Goal: Task Accomplishment & Management: Manage account settings

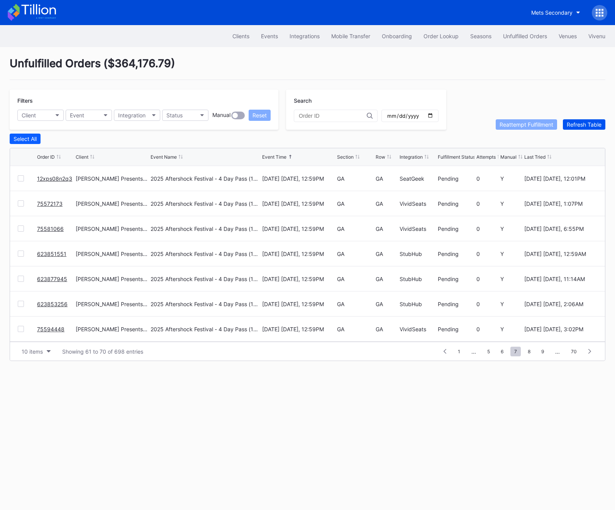
click at [591, 123] on div "Refresh Table" at bounding box center [584, 124] width 35 height 7
click at [232, 41] on button "Clients" at bounding box center [241, 36] width 29 height 14
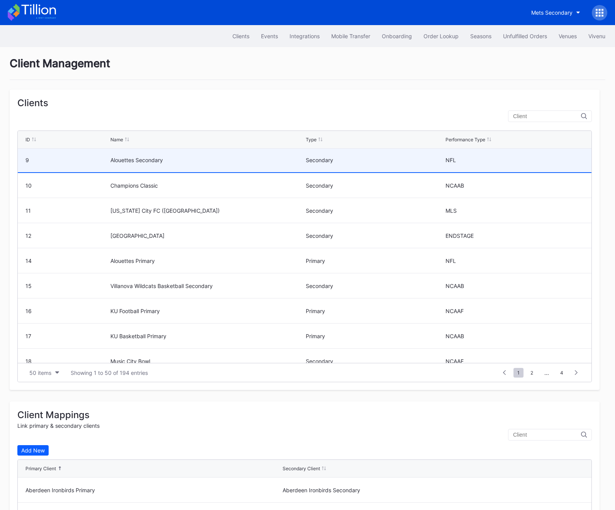
scroll to position [177, 0]
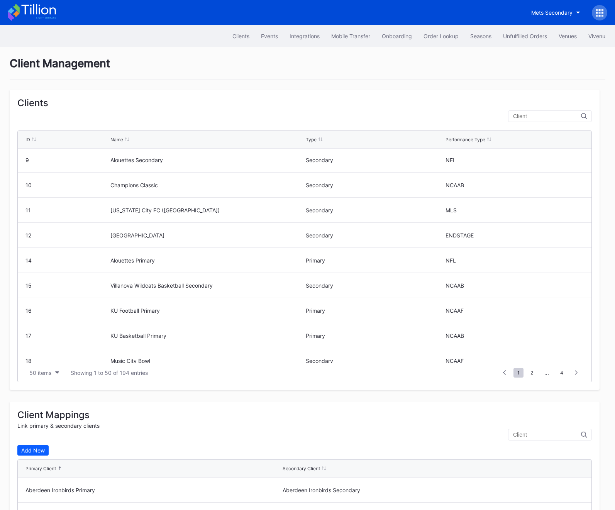
click at [542, 114] on input "text" at bounding box center [547, 116] width 68 height 6
type input "m"
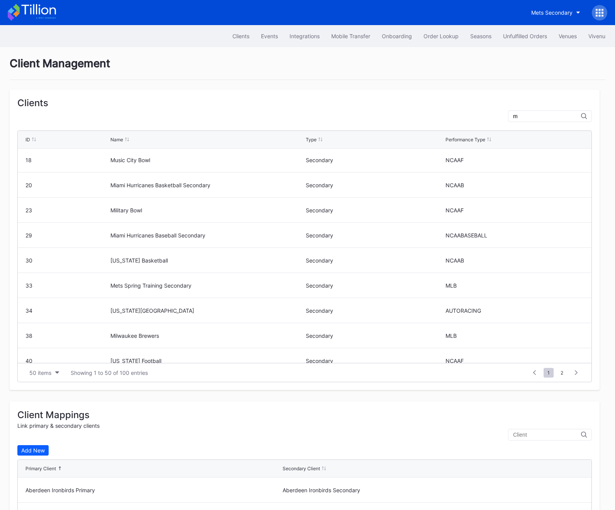
scroll to position [0, 0]
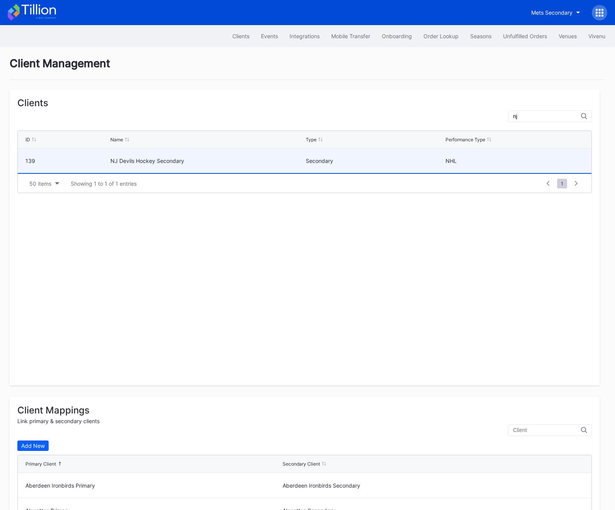
type input "nj"
click at [145, 164] on div "NJ Devils Hockey Secondary" at bounding box center [206, 161] width 193 height 24
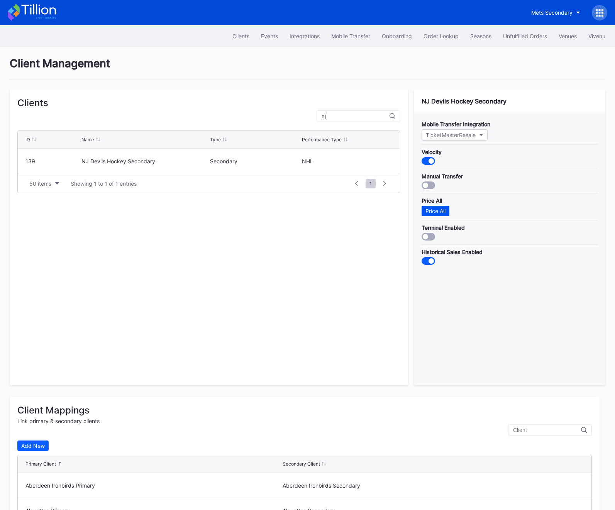
click at [440, 208] on div "Price All" at bounding box center [436, 211] width 20 height 7
click at [265, 34] on div "Events" at bounding box center [269, 36] width 17 height 7
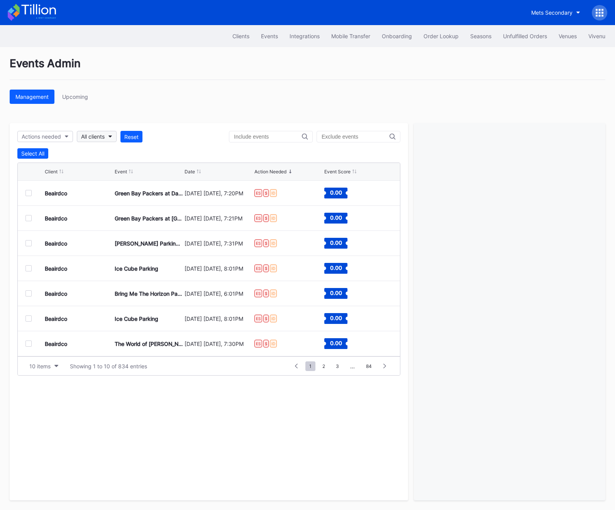
click at [105, 136] on div "All clients" at bounding box center [93, 136] width 24 height 7
type input "nj"
click at [118, 176] on div "NJ Devils Hockey Secondary" at bounding box center [122, 171] width 90 height 14
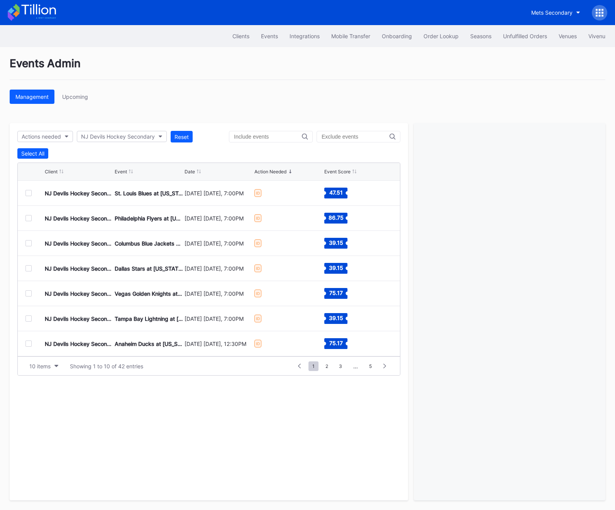
click at [26, 193] on div at bounding box center [28, 193] width 6 height 6
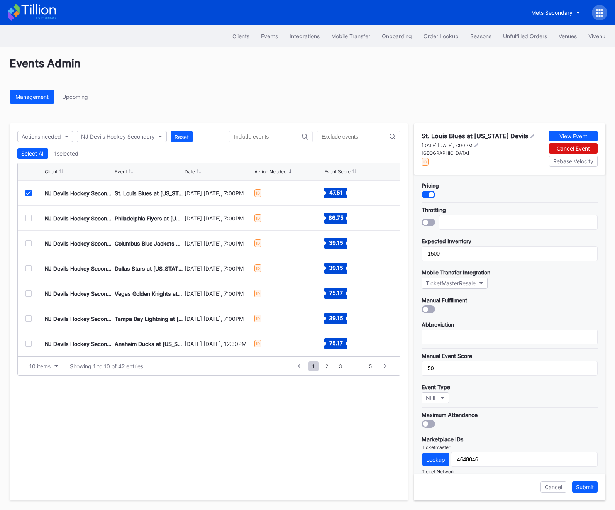
scroll to position [109, 0]
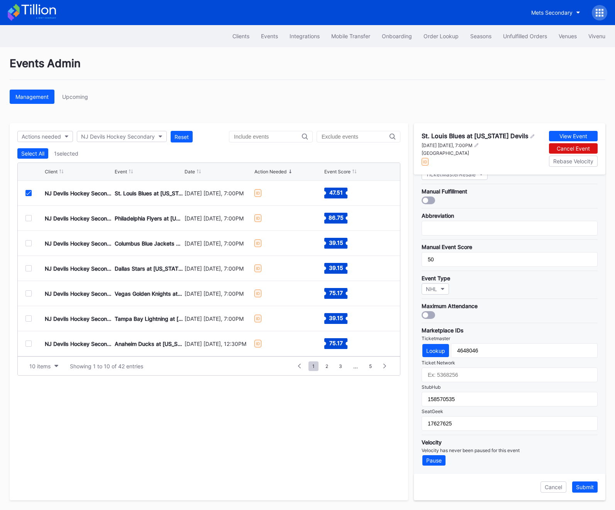
click at [31, 192] on div at bounding box center [28, 193] width 6 height 6
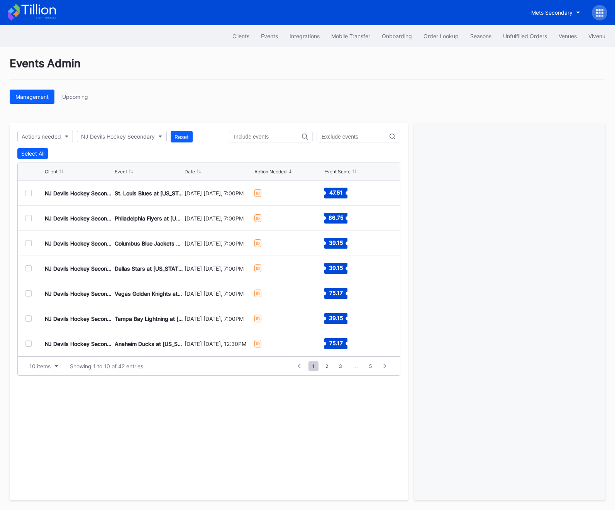
click at [29, 194] on div at bounding box center [28, 193] width 6 height 6
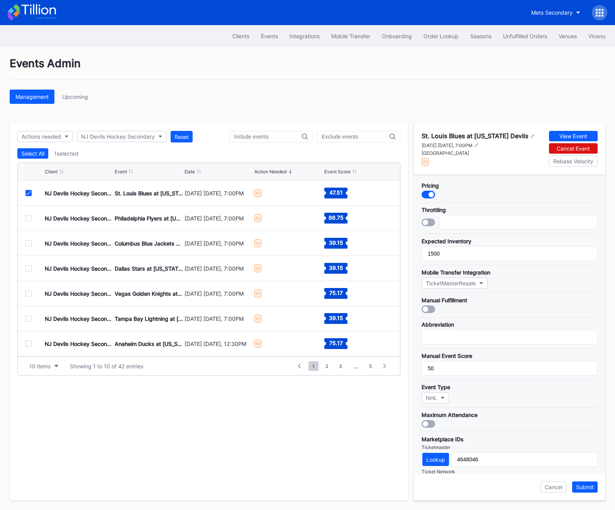
click at [29, 194] on icon at bounding box center [28, 193] width 5 height 4
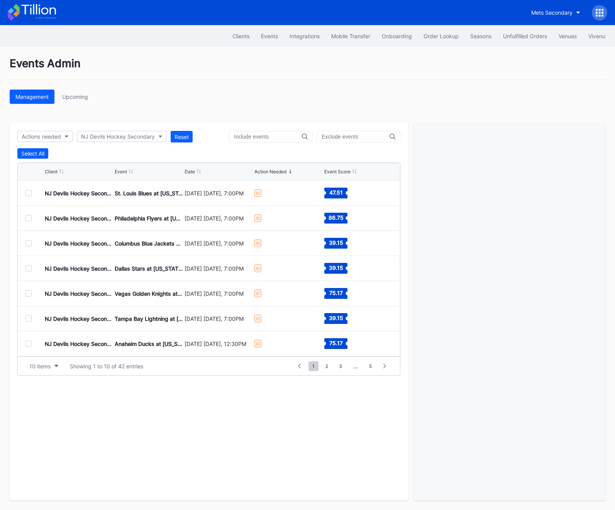
scroll to position [75, 0]
click at [331, 368] on span "2" at bounding box center [327, 366] width 10 height 10
click at [377, 363] on div "1 ... 0 1 2 3 4 ... 5" at bounding box center [342, 366] width 100 height 11
click at [375, 363] on span "5" at bounding box center [370, 366] width 10 height 10
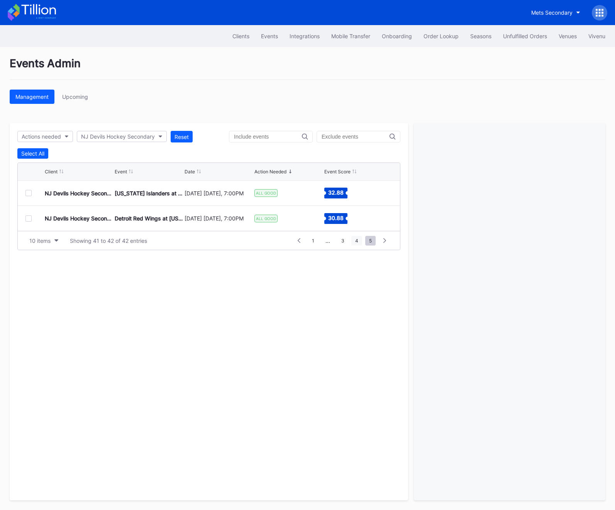
click at [359, 244] on span "4" at bounding box center [356, 241] width 11 height 10
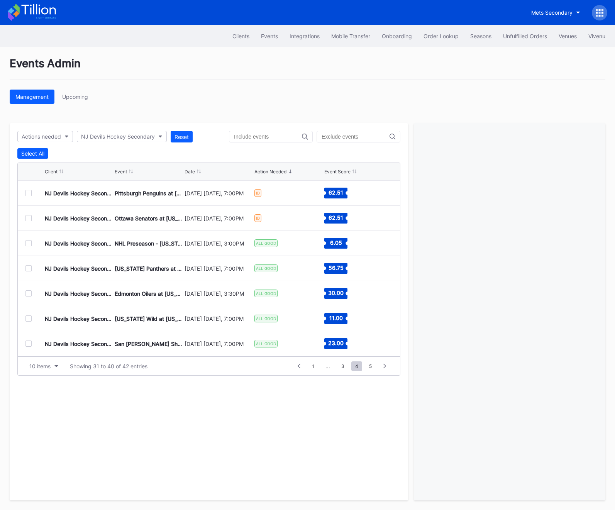
click at [29, 243] on div at bounding box center [28, 243] width 6 height 6
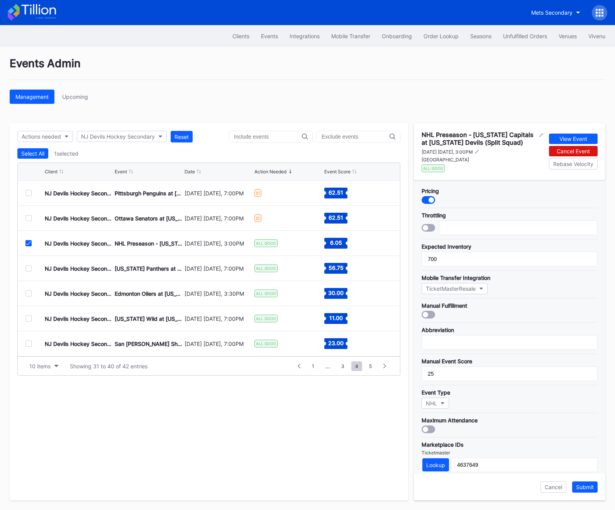
click at [28, 244] on icon at bounding box center [28, 243] width 5 height 4
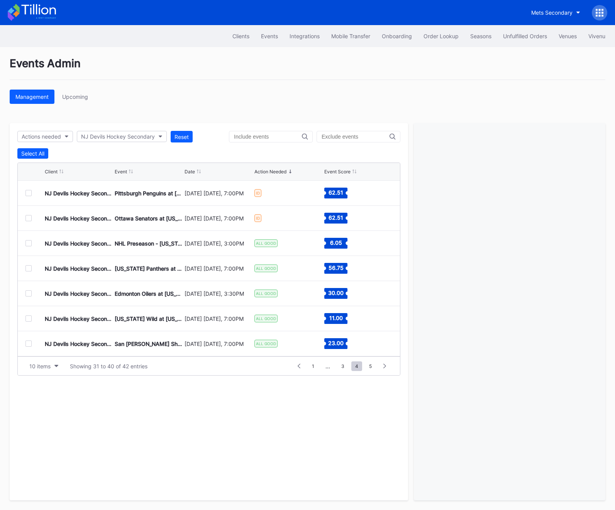
click at [28, 267] on div at bounding box center [28, 268] width 6 height 6
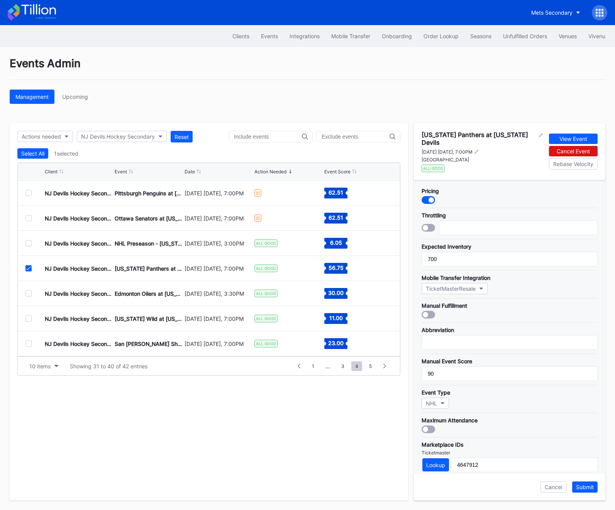
click at [29, 271] on div at bounding box center [28, 268] width 6 height 6
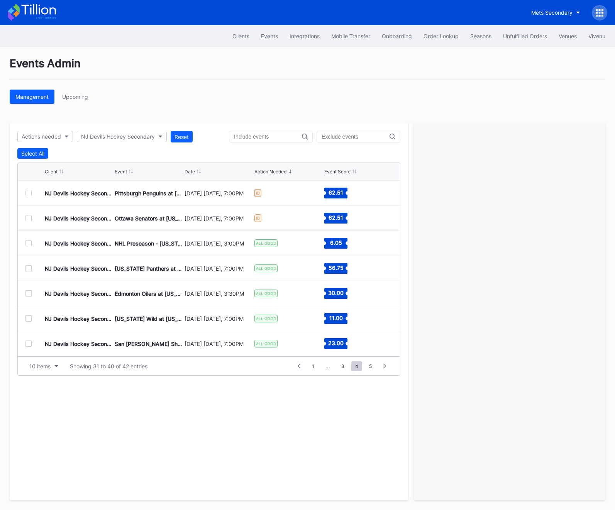
click at [29, 291] on div at bounding box center [28, 293] width 6 height 6
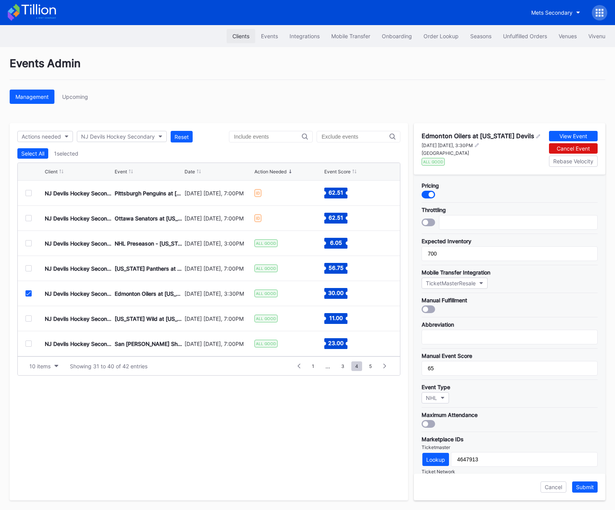
click at [244, 35] on div "Clients" at bounding box center [240, 36] width 17 height 7
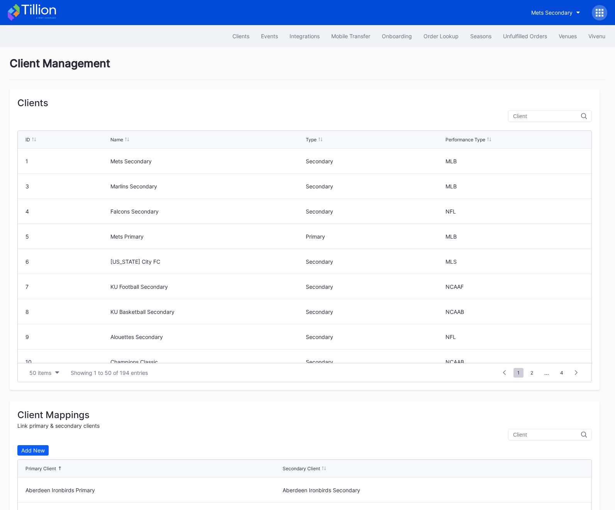
click at [569, 20] on div "Mets Secondary" at bounding box center [567, 12] width 82 height 15
click at [563, 16] on button "Mets Secondary" at bounding box center [556, 12] width 61 height 14
type input "dev"
click at [549, 49] on div "NJ Devils Hockey Secondary" at bounding box center [539, 48] width 74 height 7
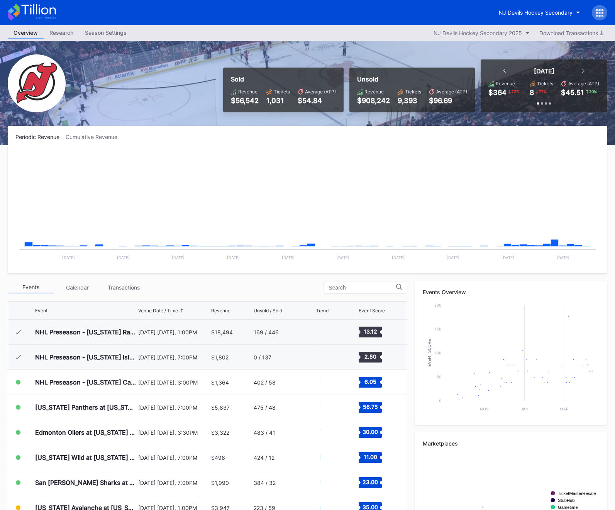
scroll to position [50, 0]
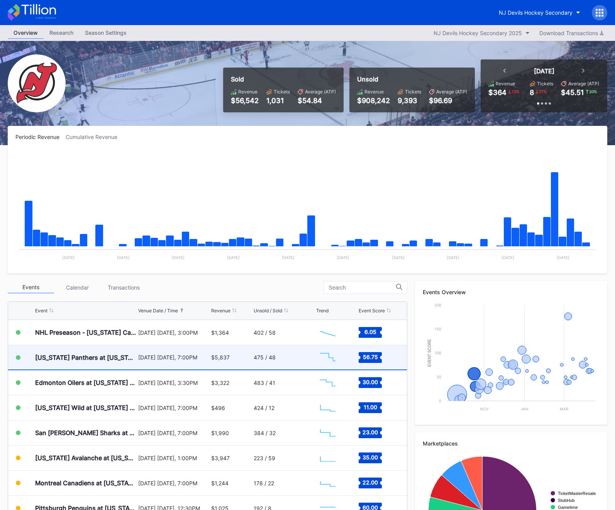
click at [119, 362] on div "Florida Panthers at New Jersey Devils" at bounding box center [85, 357] width 101 height 24
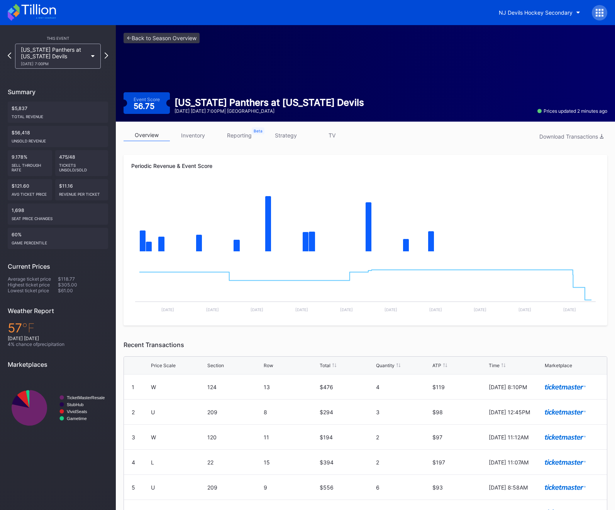
click at [193, 135] on link "inventory" at bounding box center [193, 135] width 46 height 12
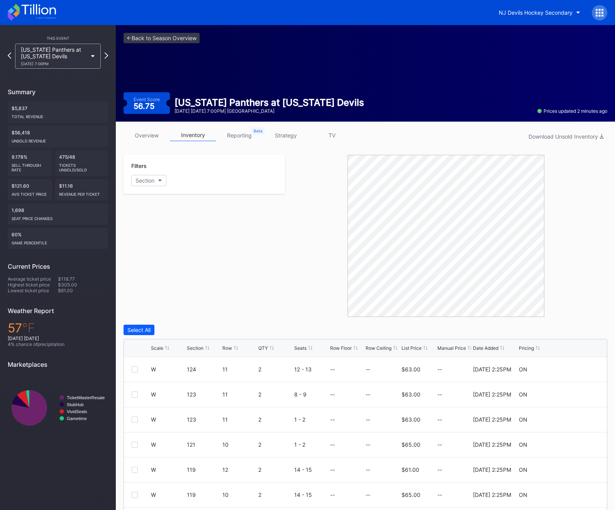
click at [415, 348] on div "List Price" at bounding box center [412, 348] width 20 height 6
click at [142, 187] on div "Filters Section" at bounding box center [204, 174] width 161 height 39
click at [141, 181] on div "Section" at bounding box center [145, 180] width 19 height 7
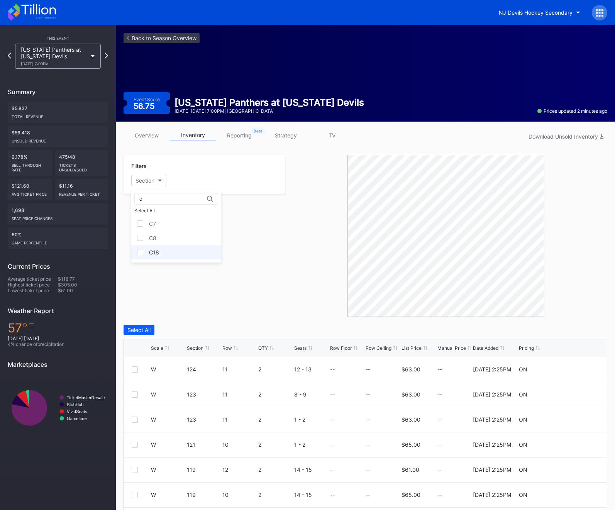
type input "c"
click at [158, 251] on div "C18" at bounding box center [154, 252] width 10 height 7
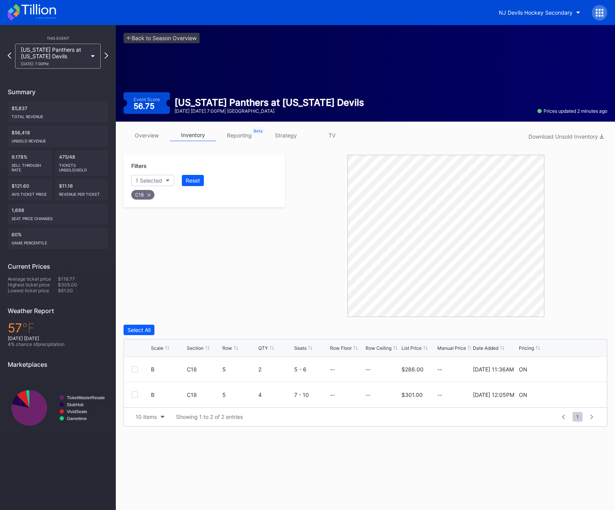
click at [147, 189] on div "C18" at bounding box center [204, 193] width 148 height 16
click at [147, 190] on div "C18" at bounding box center [142, 195] width 23 height 10
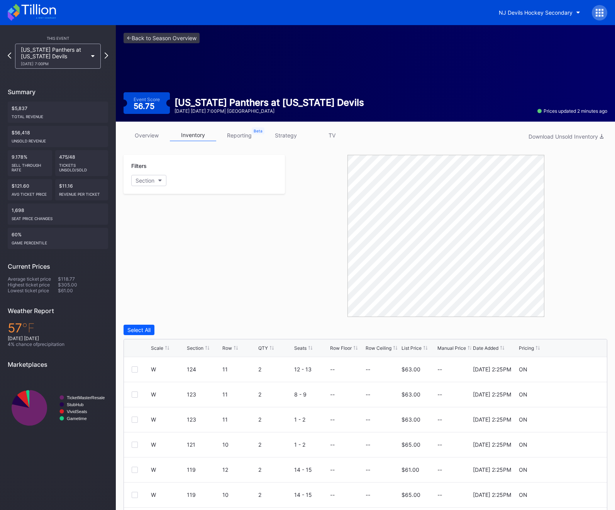
click at [36, 11] on icon at bounding box center [38, 9] width 34 height 10
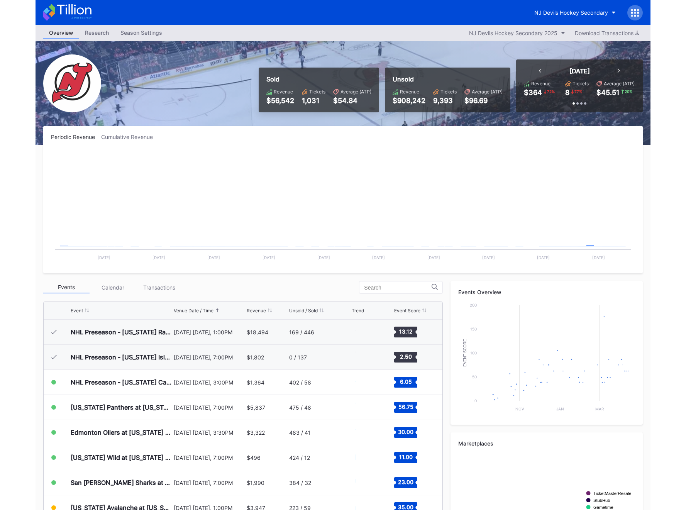
scroll to position [50, 0]
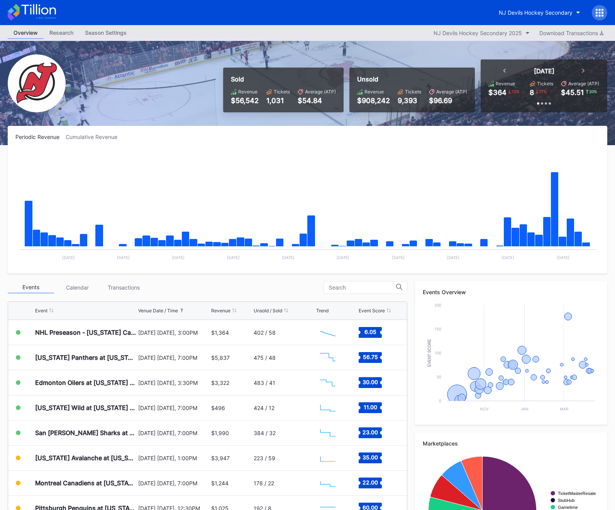
click at [596, 13] on icon at bounding box center [597, 13] width 2 height 2
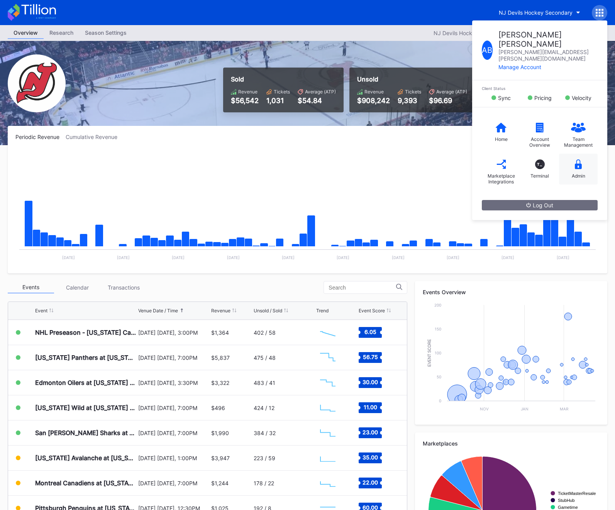
click at [585, 156] on div "Admin" at bounding box center [578, 169] width 39 height 31
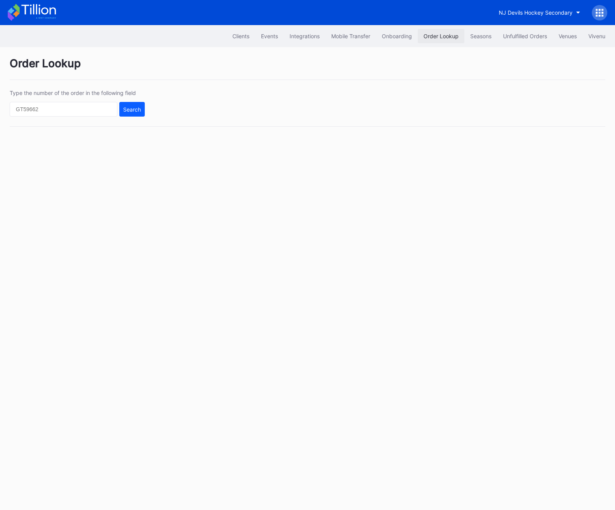
click at [439, 34] on div "Order Lookup" at bounding box center [441, 36] width 35 height 7
click at [520, 36] on div "Unfulfilled Orders" at bounding box center [525, 36] width 44 height 7
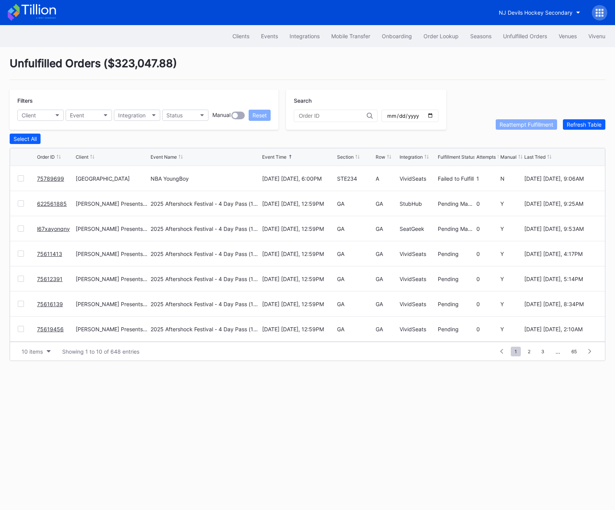
click at [52, 176] on link "75789699" at bounding box center [50, 178] width 27 height 7
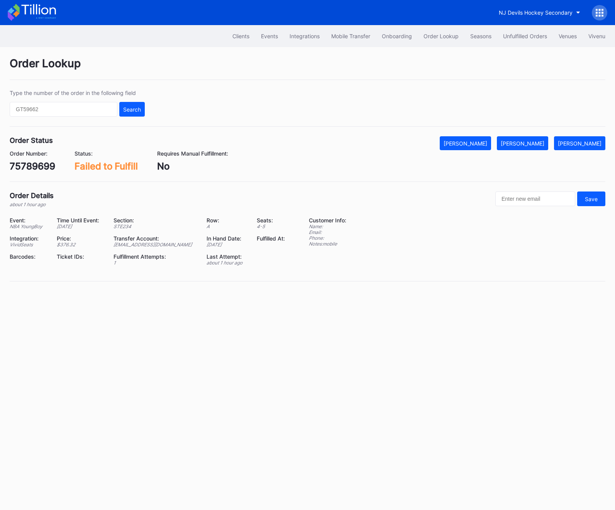
click at [29, 170] on div "75789699" at bounding box center [33, 166] width 46 height 11
copy div "75789699"
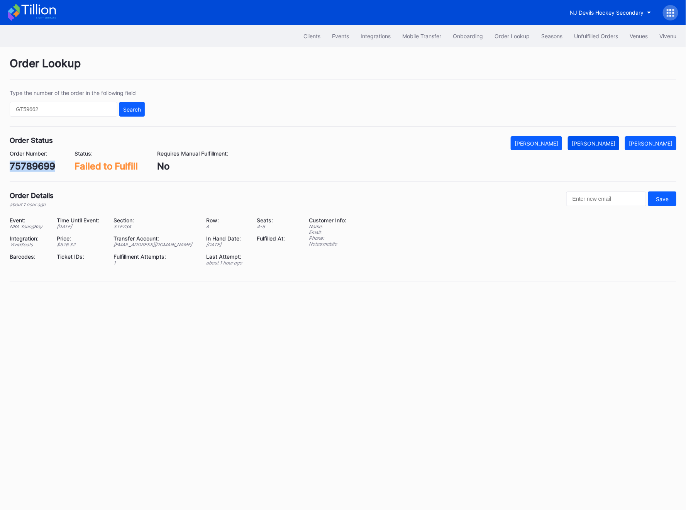
click at [605, 144] on div "Mark Fulfilled" at bounding box center [594, 143] width 44 height 7
